Goal: Transaction & Acquisition: Download file/media

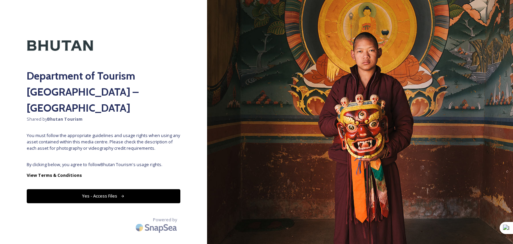
click at [112, 189] on button "Yes - Access Files" at bounding box center [104, 196] width 154 height 14
click at [122, 195] on icon at bounding box center [122, 196] width 3 height 3
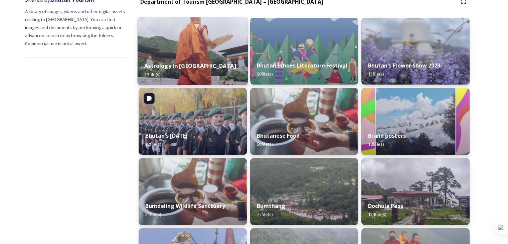
scroll to position [100, 0]
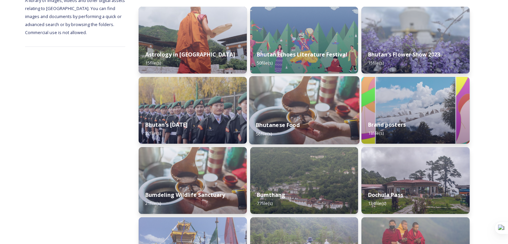
click at [302, 122] on div "Bhutanese Food 56 file(s)" at bounding box center [304, 129] width 110 height 30
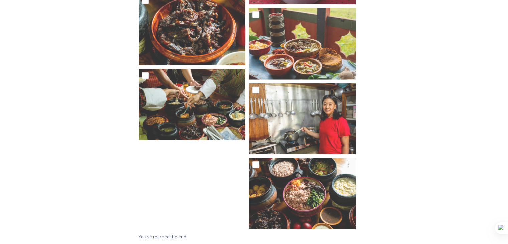
scroll to position [1853, 0]
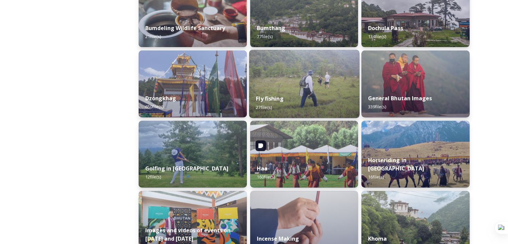
scroll to position [267, 0]
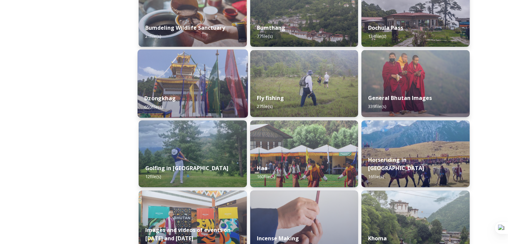
click at [200, 94] on div "Dzongkhag 650 file(s)" at bounding box center [193, 102] width 110 height 30
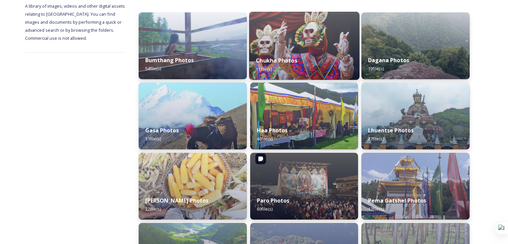
scroll to position [100, 0]
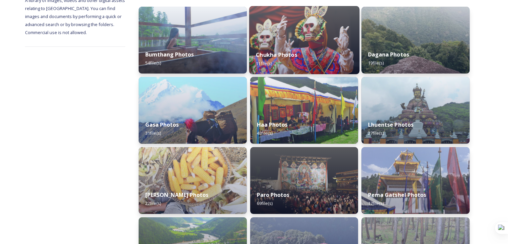
click at [308, 48] on div "Chukha Photos 11 file(s)" at bounding box center [304, 59] width 110 height 30
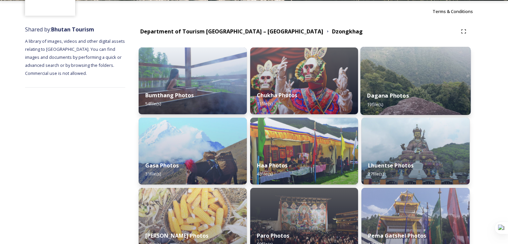
scroll to position [100, 0]
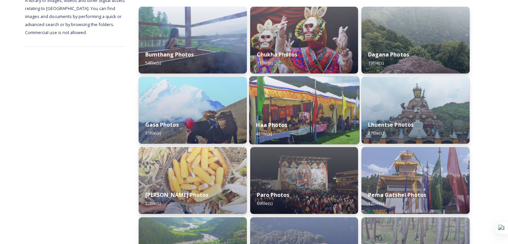
click at [318, 125] on div "Haa Photos 48 file(s)" at bounding box center [304, 129] width 110 height 30
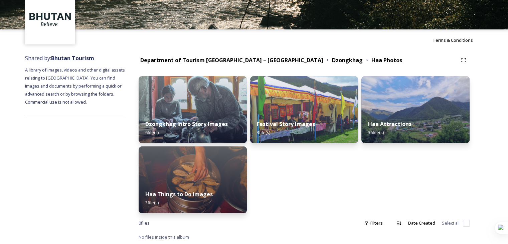
scroll to position [31, 0]
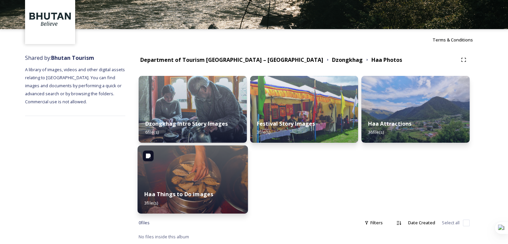
click at [198, 184] on div "Haa Things to Do images 3 file(s)" at bounding box center [193, 198] width 110 height 30
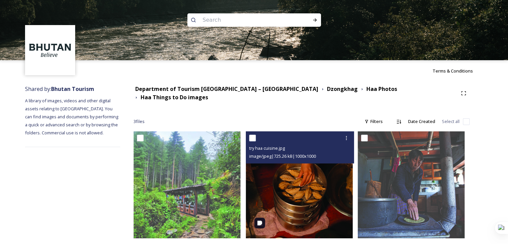
scroll to position [4, 0]
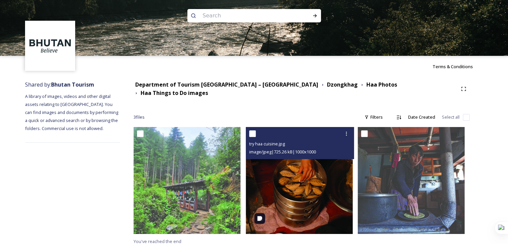
click at [320, 196] on img at bounding box center [299, 180] width 107 height 107
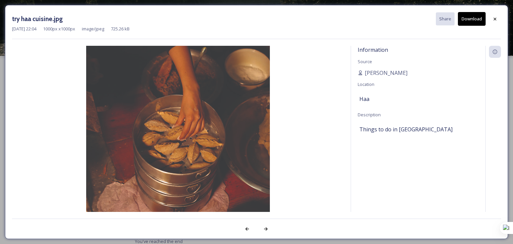
click at [476, 23] on button "Download" at bounding box center [472, 19] width 28 height 14
click at [494, 18] on icon at bounding box center [495, 18] width 5 height 5
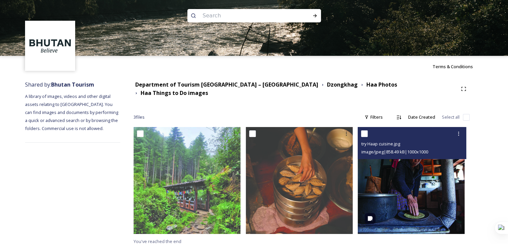
click at [401, 188] on img at bounding box center [411, 180] width 107 height 107
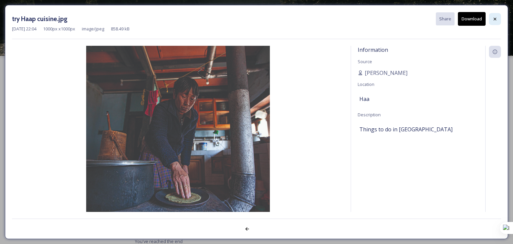
click at [495, 18] on icon at bounding box center [495, 18] width 5 height 5
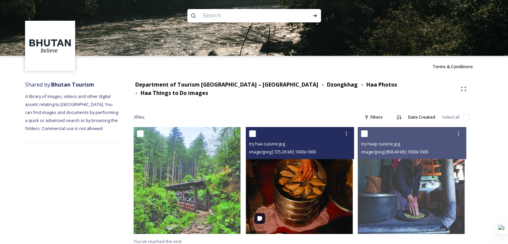
scroll to position [0, 0]
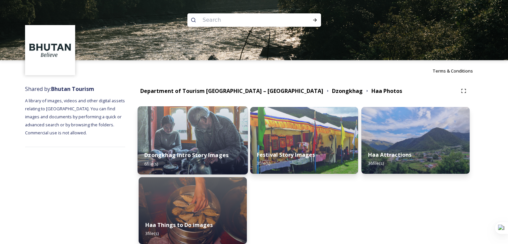
click at [196, 153] on strong "Dzongkhag Intro Story Images" at bounding box center [186, 154] width 84 height 7
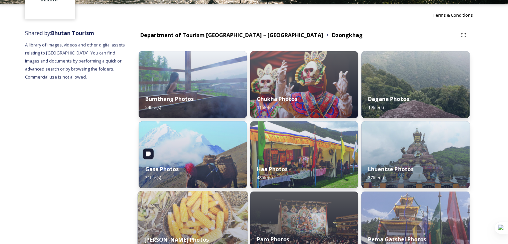
scroll to position [44, 0]
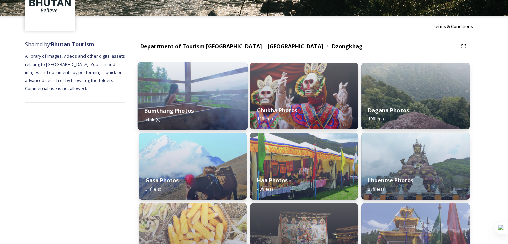
click at [181, 100] on div "Bumthang Photos 54 file(s)" at bounding box center [193, 115] width 110 height 30
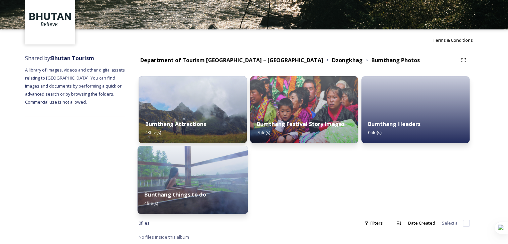
scroll to position [31, 0]
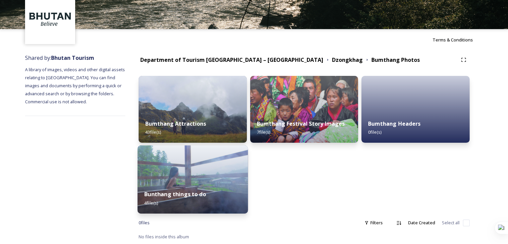
click at [213, 188] on div "Bunthang things to do 4 file(s)" at bounding box center [193, 198] width 110 height 30
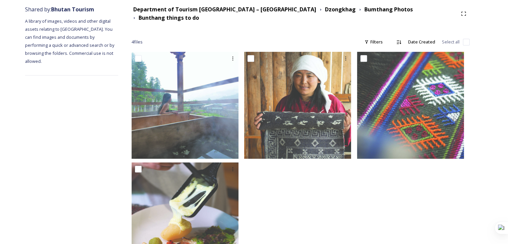
scroll to position [15, 0]
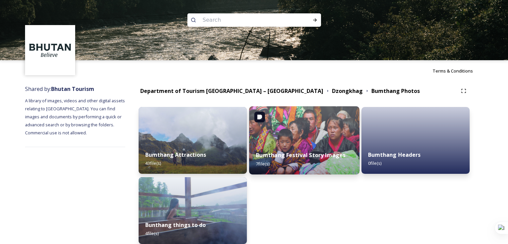
click at [305, 140] on img at bounding box center [304, 140] width 110 height 68
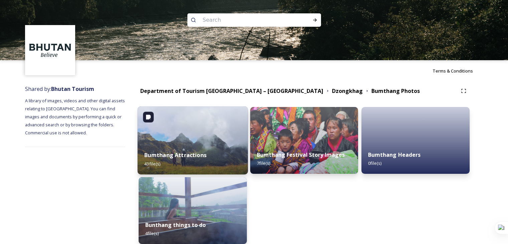
click at [231, 142] on img at bounding box center [193, 140] width 110 height 68
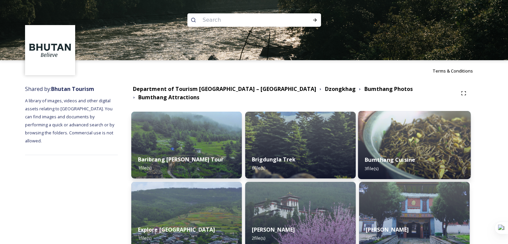
click at [433, 159] on div "Bumthang Cuisine 3 file(s)" at bounding box center [414, 164] width 113 height 30
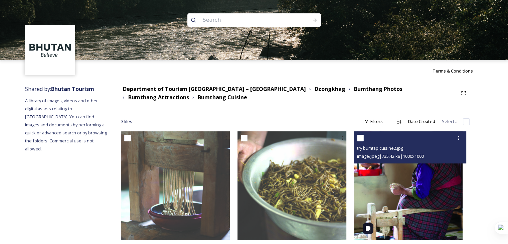
scroll to position [11, 0]
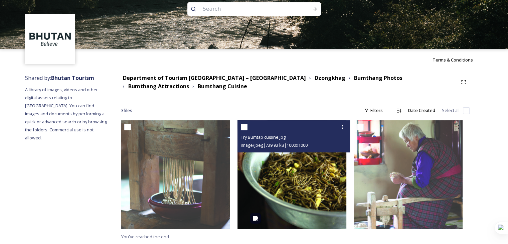
click at [323, 182] on img at bounding box center [292, 174] width 109 height 109
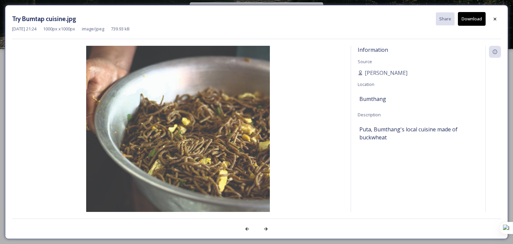
click at [474, 21] on button "Download" at bounding box center [472, 19] width 28 height 14
drag, startPoint x: 495, startPoint y: 19, endPoint x: 211, endPoint y: 0, distance: 284.8
click at [495, 19] on icon at bounding box center [495, 18] width 5 height 5
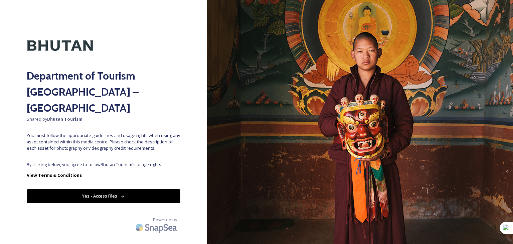
click at [114, 189] on button "Yes - Access Files" at bounding box center [104, 196] width 154 height 14
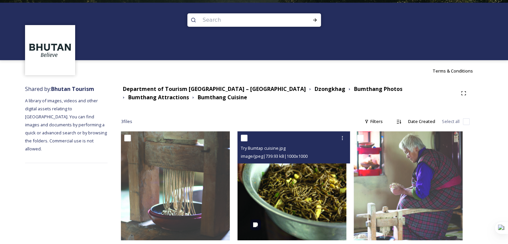
scroll to position [11, 0]
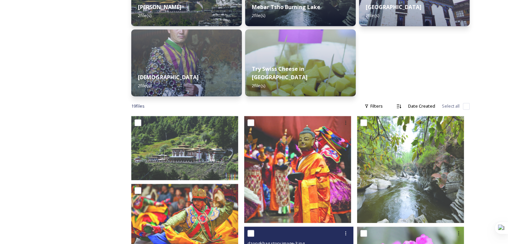
scroll to position [291, 0]
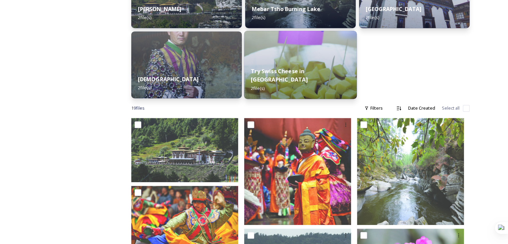
click at [308, 85] on div "Try Swiss Cheese in Bumthang 2 file(s)" at bounding box center [300, 79] width 113 height 39
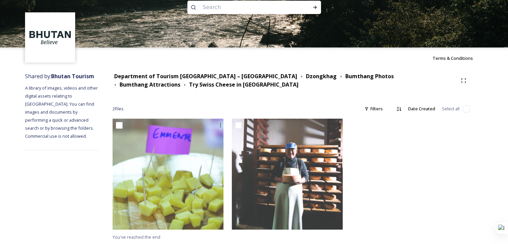
scroll to position [13, 0]
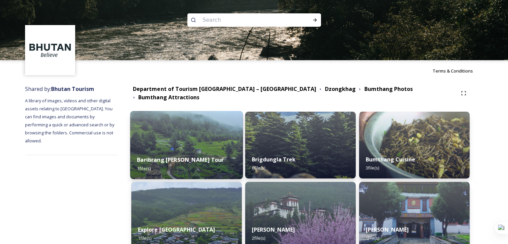
click at [209, 161] on div "Baribrang Pema Lingpa Tour 1 file(s)" at bounding box center [186, 164] width 113 height 30
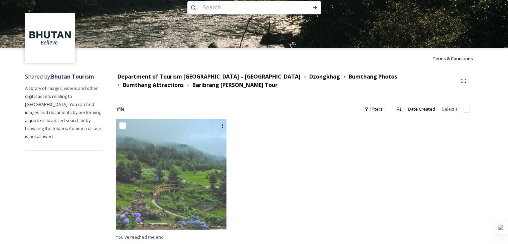
scroll to position [13, 0]
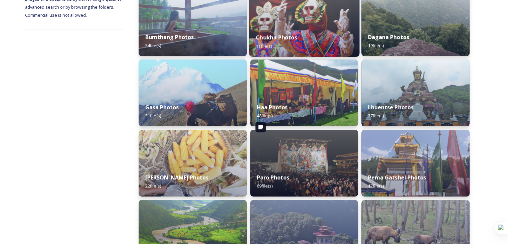
scroll to position [134, 0]
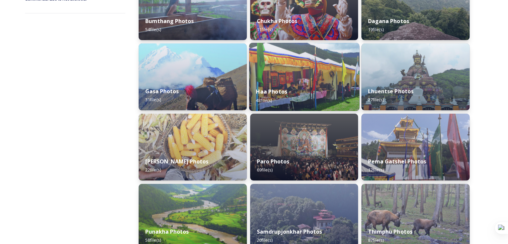
click at [311, 83] on div "Haa Photos 48 file(s)" at bounding box center [304, 96] width 110 height 30
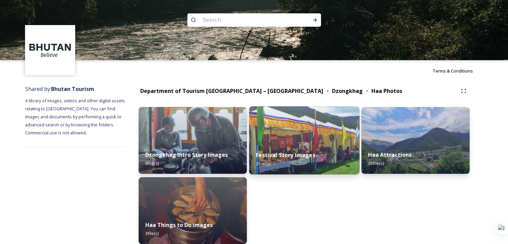
click at [322, 157] on div "Festival Story Images 3 file(s)" at bounding box center [304, 159] width 110 height 30
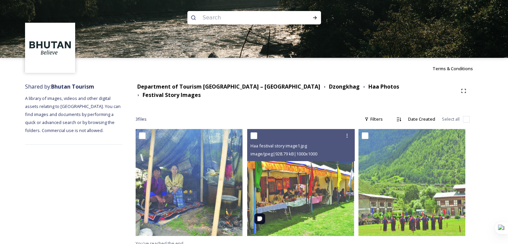
scroll to position [4, 0]
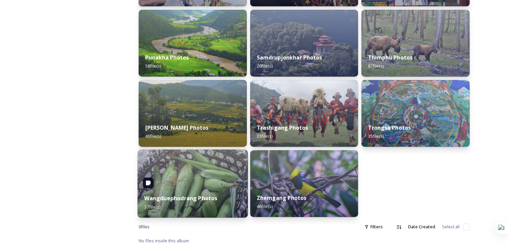
scroll to position [312, 0]
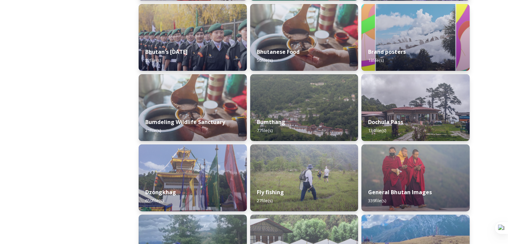
scroll to position [167, 0]
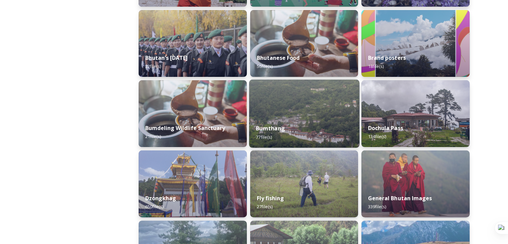
click at [301, 139] on div "Bumthang 77 file(s)" at bounding box center [304, 132] width 110 height 30
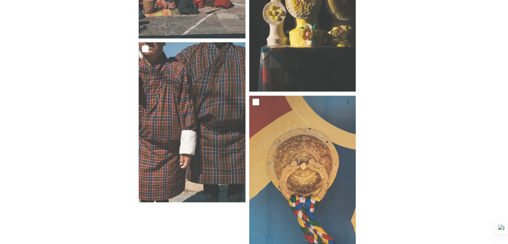
scroll to position [3269, 0]
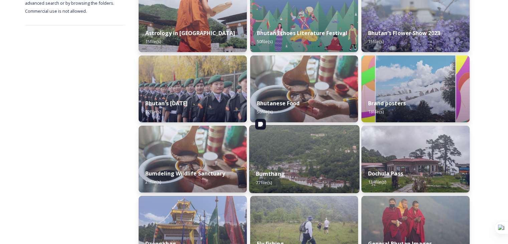
scroll to position [134, 0]
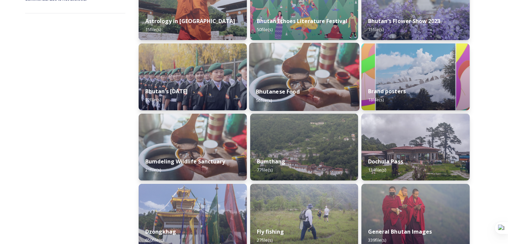
click at [290, 89] on strong "Bhutanese Food" at bounding box center [278, 91] width 44 height 7
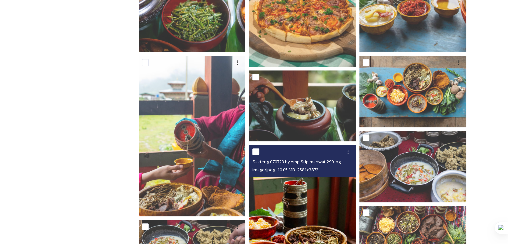
scroll to position [602, 0]
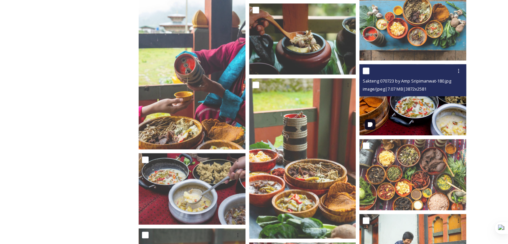
click at [419, 116] on img at bounding box center [413, 99] width 107 height 71
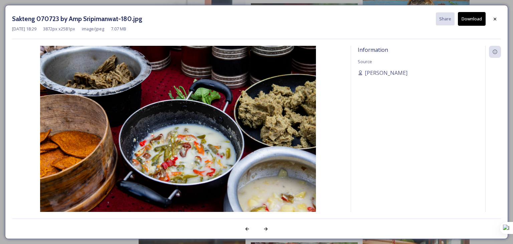
click at [477, 22] on button "Download" at bounding box center [472, 19] width 28 height 14
click at [494, 17] on icon at bounding box center [495, 18] width 5 height 5
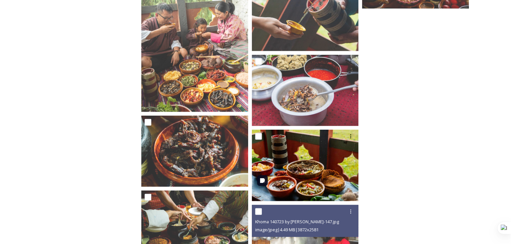
scroll to position [1720, 0]
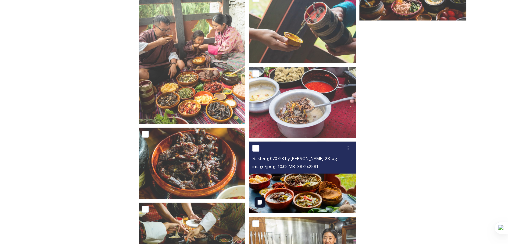
click at [333, 195] on img at bounding box center [302, 177] width 107 height 71
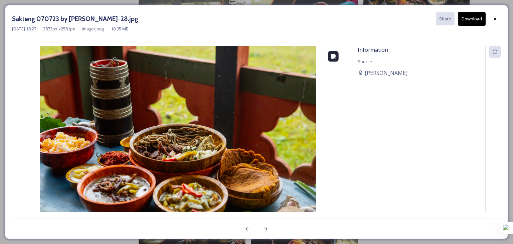
click at [253, 175] on img at bounding box center [178, 138] width 332 height 184
click at [476, 16] on button "Download" at bounding box center [472, 19] width 28 height 14
